Goal: Find contact information: Find contact information

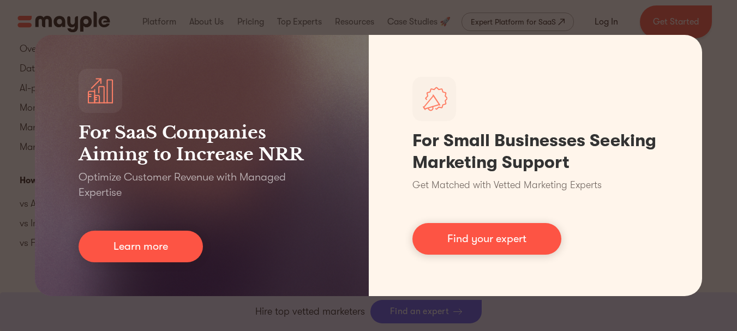
click at [582, 7] on div "For SaaS Companies Aiming to Increase NRR Optimize Customer Revenue with Manage…" at bounding box center [368, 165] width 737 height 331
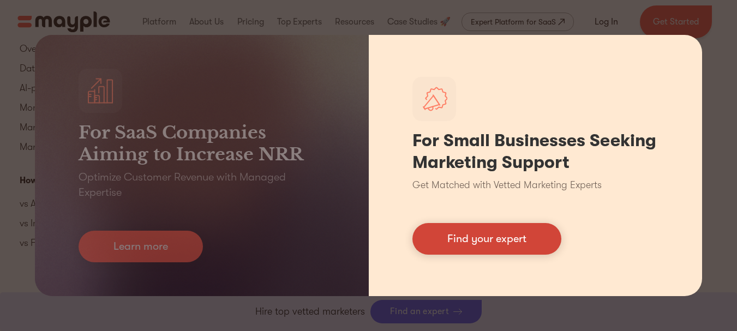
click at [539, 239] on link "Find your expert" at bounding box center [486, 239] width 149 height 32
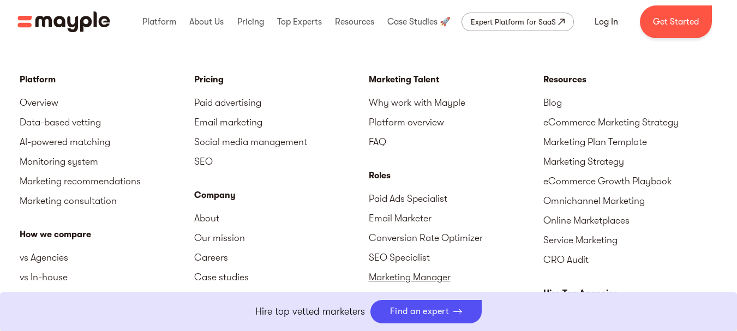
scroll to position [4803, 0]
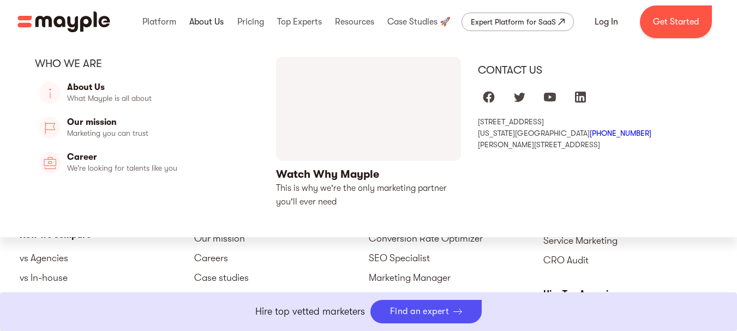
click at [207, 24] on link at bounding box center [207, 21] width 40 height 35
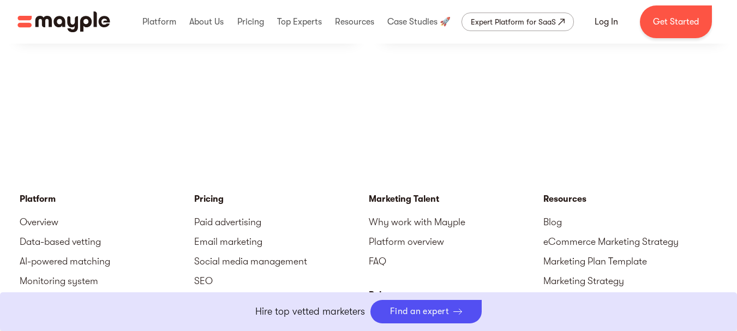
scroll to position [3156, 0]
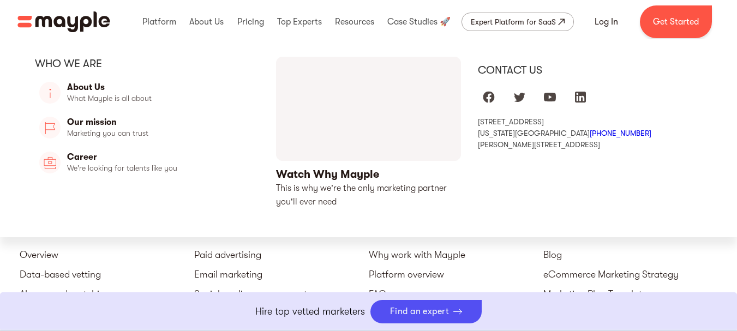
click at [496, 69] on div "Contact us" at bounding box center [590, 70] width 224 height 14
click at [516, 69] on div "Contact us" at bounding box center [590, 70] width 224 height 14
click at [518, 64] on div "Contact us" at bounding box center [590, 70] width 224 height 14
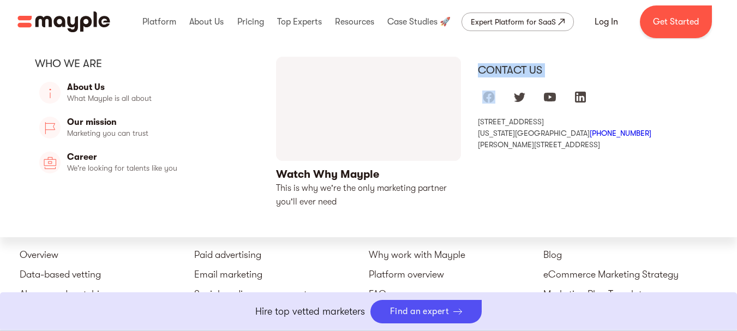
click at [518, 64] on div "Contact us" at bounding box center [590, 70] width 224 height 14
